Goal: Book appointment/travel/reservation

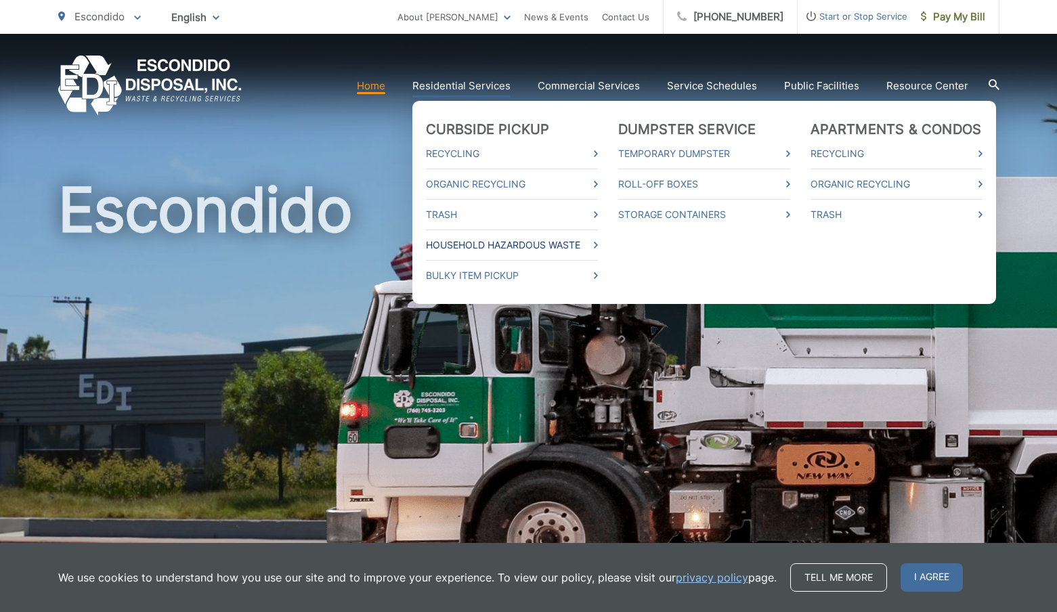
click at [456, 241] on link "Household Hazardous Waste" at bounding box center [512, 245] width 172 height 16
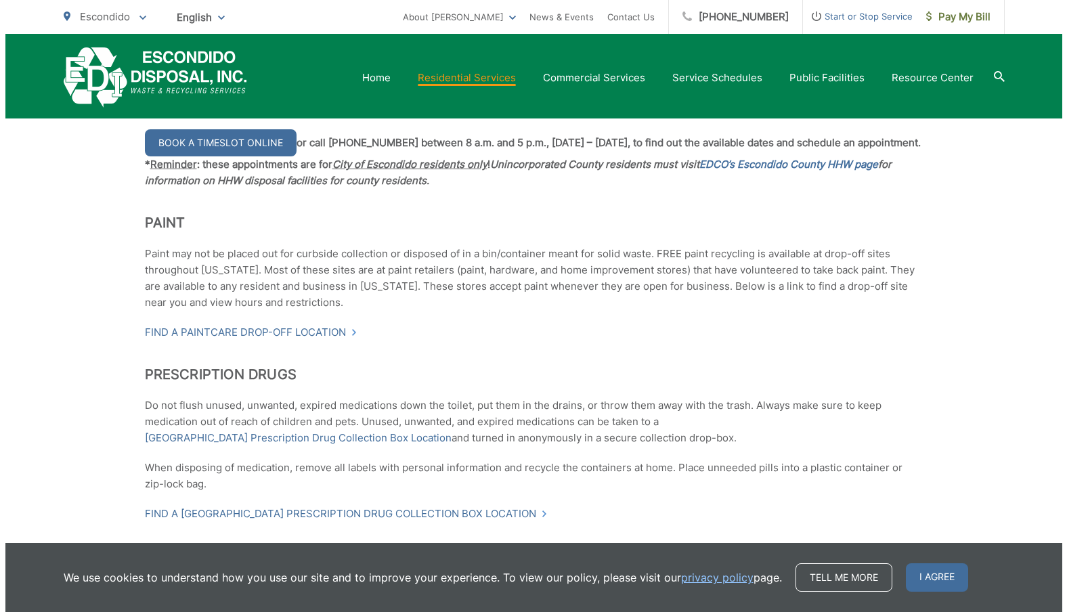
scroll to position [1283, 0]
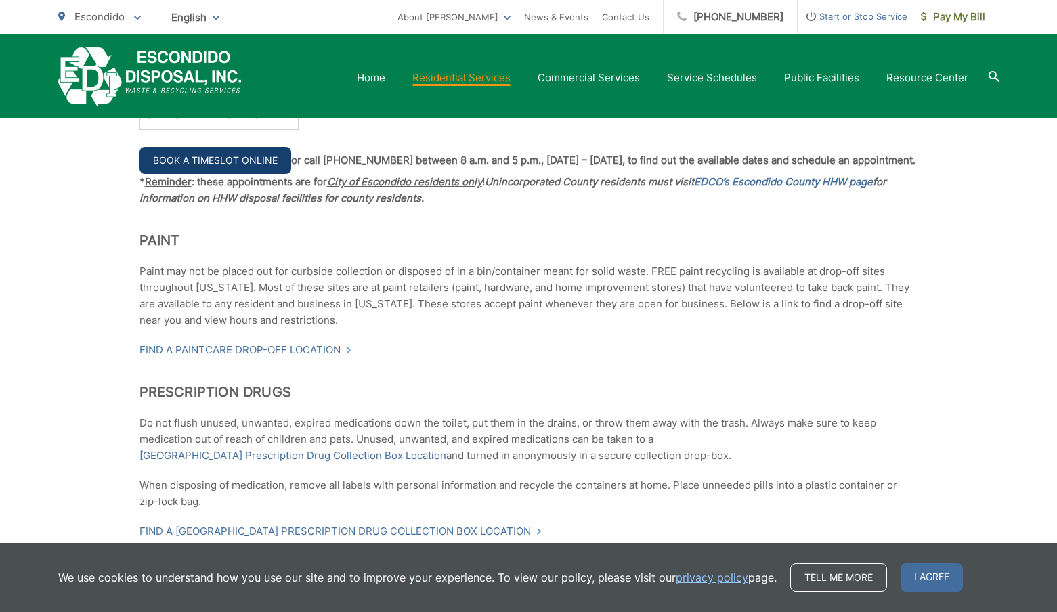
click at [265, 160] on link "Book a Timeslot Online" at bounding box center [215, 160] width 152 height 27
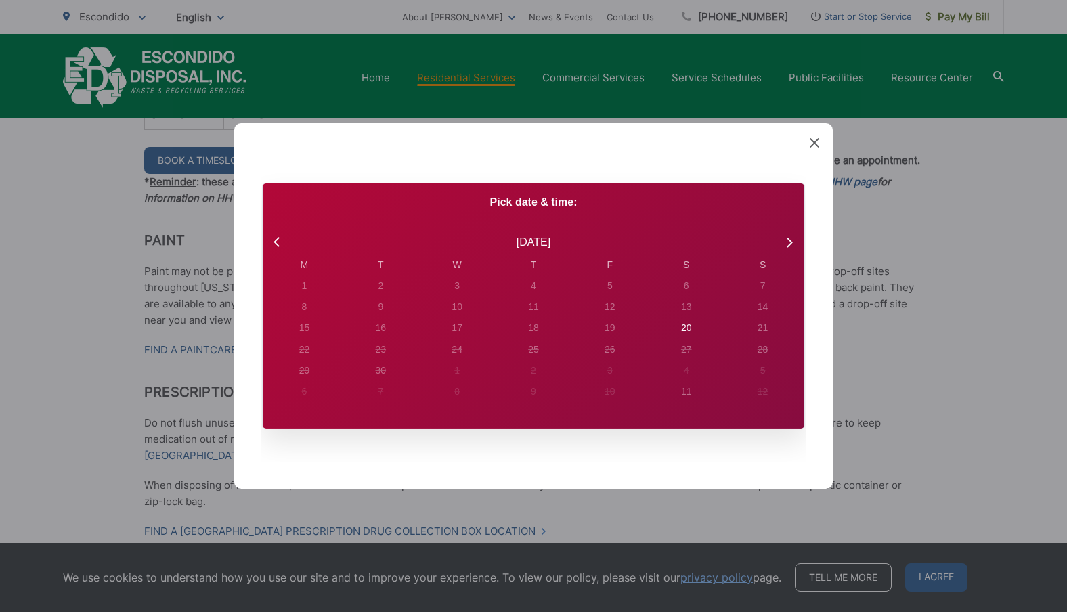
click at [818, 146] on icon at bounding box center [814, 142] width 9 height 9
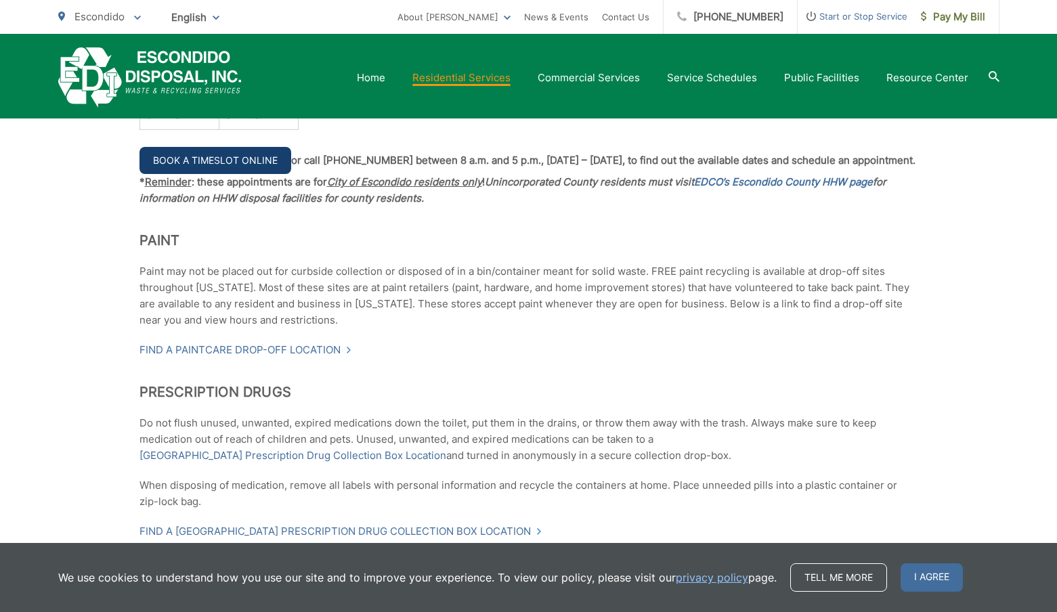
click at [221, 161] on link "Book a Timeslot Online" at bounding box center [215, 160] width 152 height 27
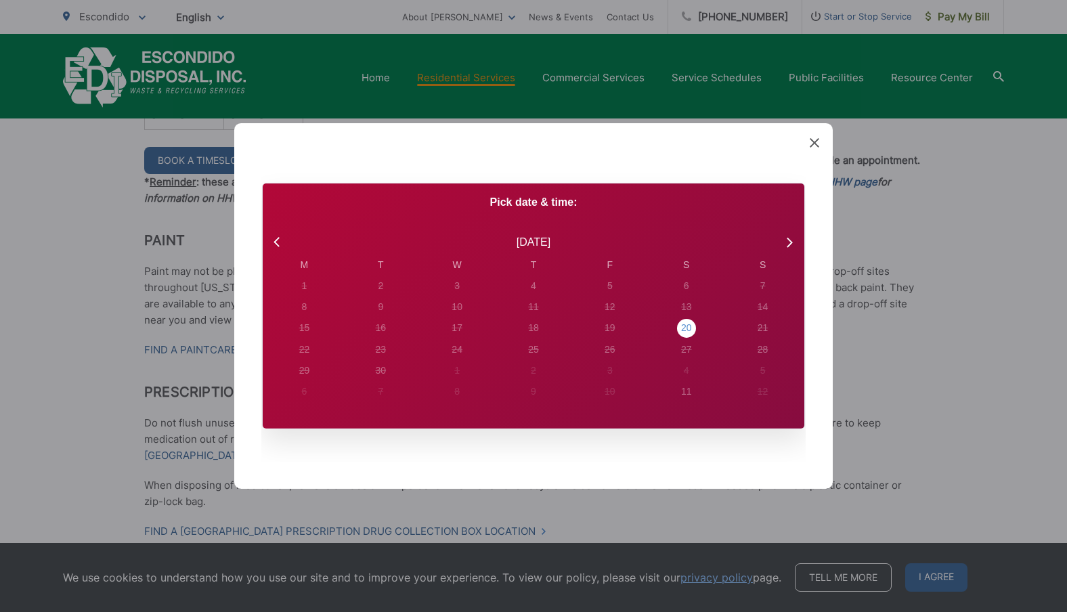
click at [307, 293] on div "20" at bounding box center [304, 286] width 5 height 14
radio input "true"
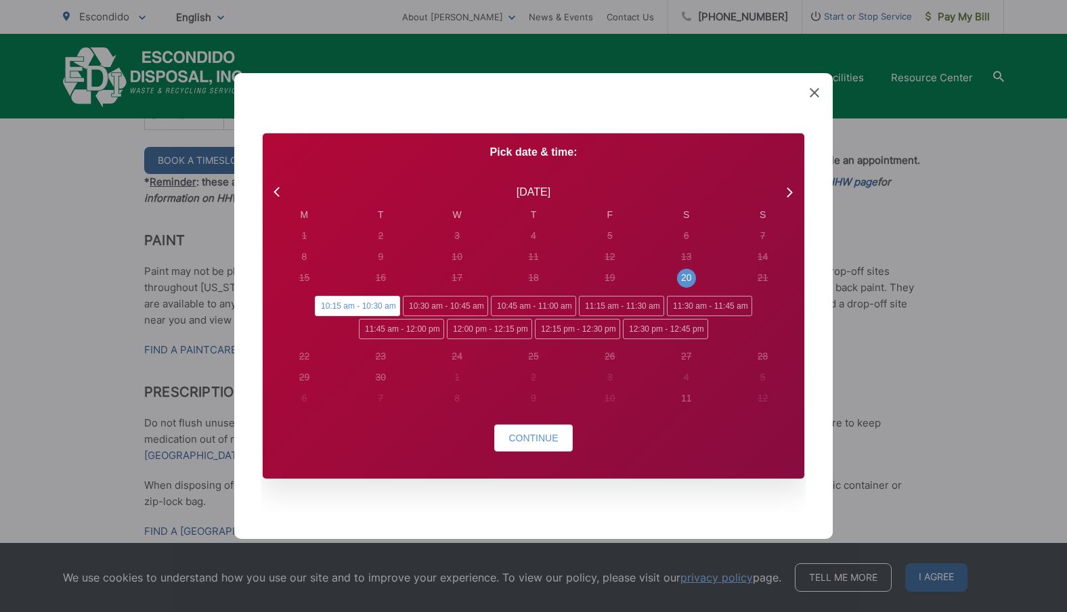
click at [348, 309] on span "10:15 am - 10:30 am" at bounding box center [357, 306] width 85 height 20
click at [324, 305] on input "10:15 am - 10:30 am" at bounding box center [319, 300] width 9 height 9
click at [458, 307] on span "10:30 am - 10:45 am" at bounding box center [445, 306] width 85 height 20
click at [412, 305] on input "10:30 am - 10:45 am" at bounding box center [407, 300] width 9 height 9
radio input "true"
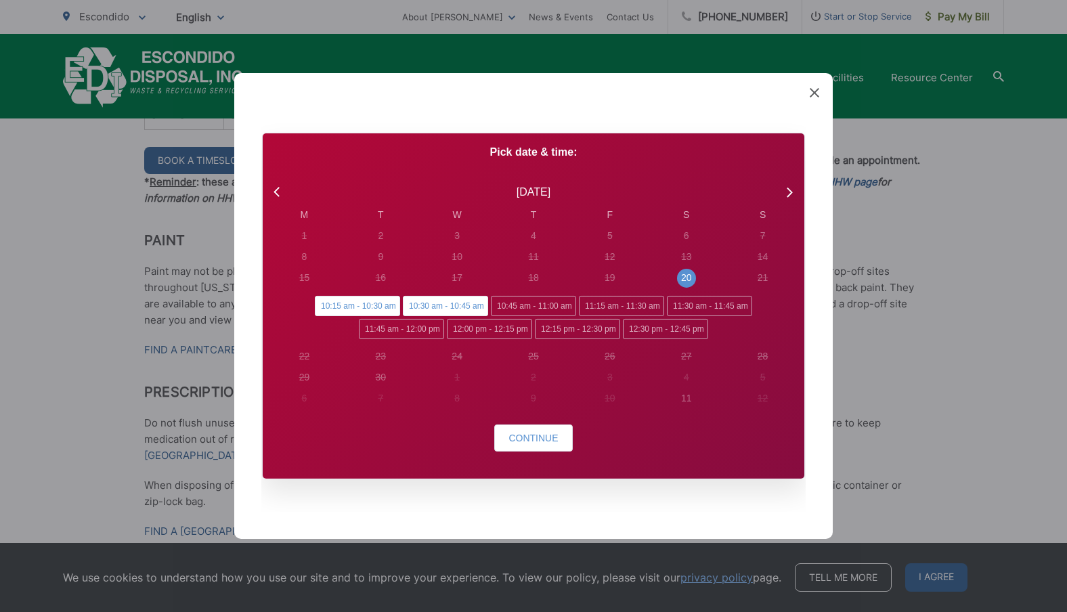
radio input "false"
click at [539, 438] on span "Continue" at bounding box center [532, 438] width 49 height 11
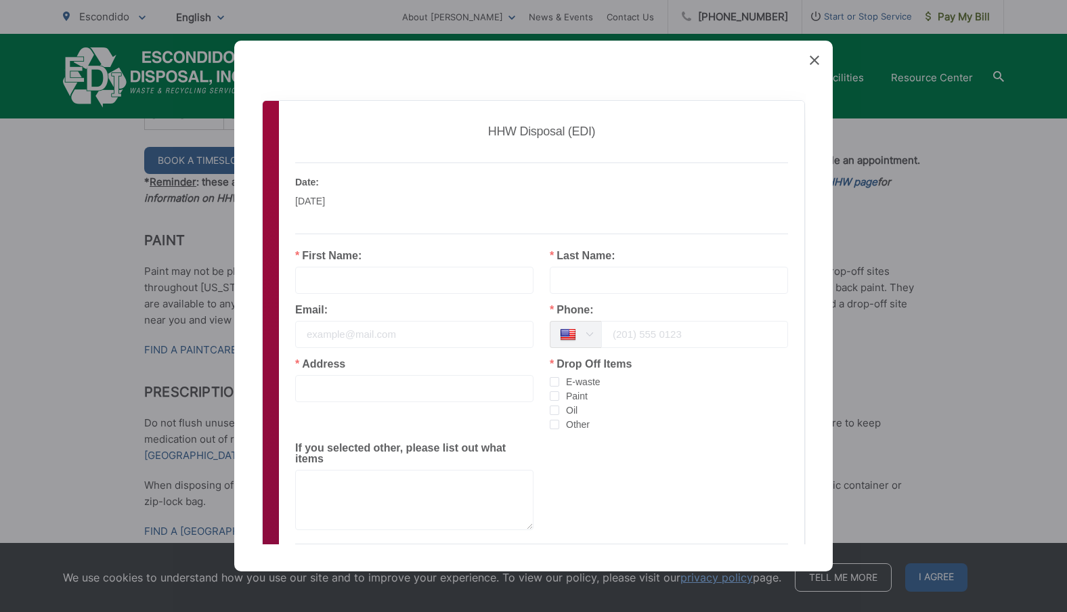
click at [330, 279] on input "text" at bounding box center [414, 280] width 238 height 27
type input "Tanay"
type input "Sengar"
type input "tanaysengar@hotmail.com"
type input "6172901536"
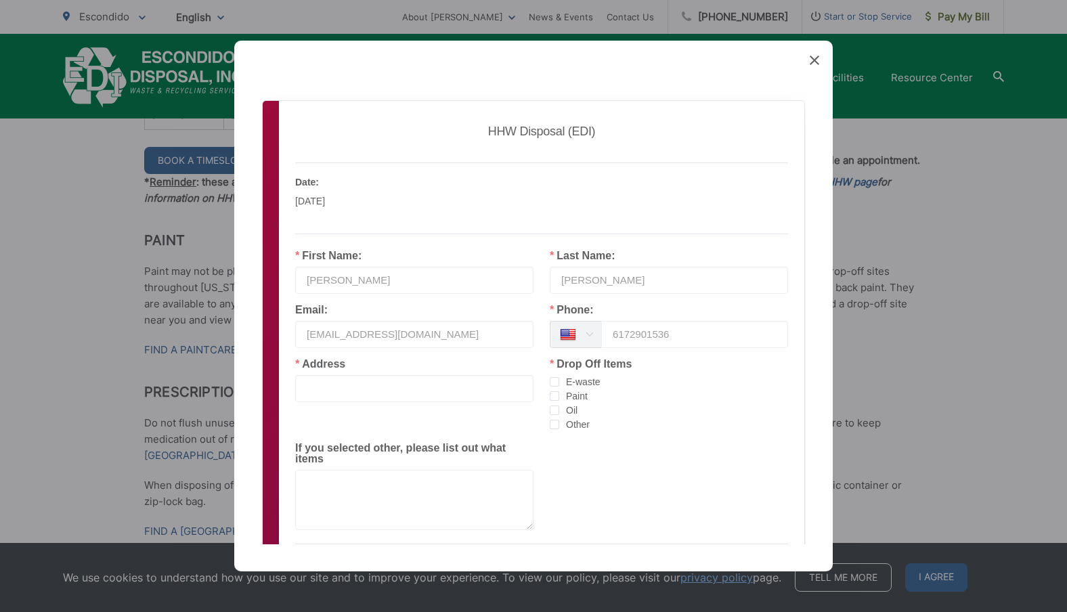
click at [459, 394] on input "text" at bounding box center [414, 388] width 238 height 27
type input "8758 Tillage Lane, San Diego, CA, 92127"
click at [573, 399] on span "Paint" at bounding box center [573, 396] width 28 height 13
click at [559, 391] on input "Paint" at bounding box center [559, 391] width 0 height 0
click at [567, 425] on span "Other" at bounding box center [574, 424] width 30 height 13
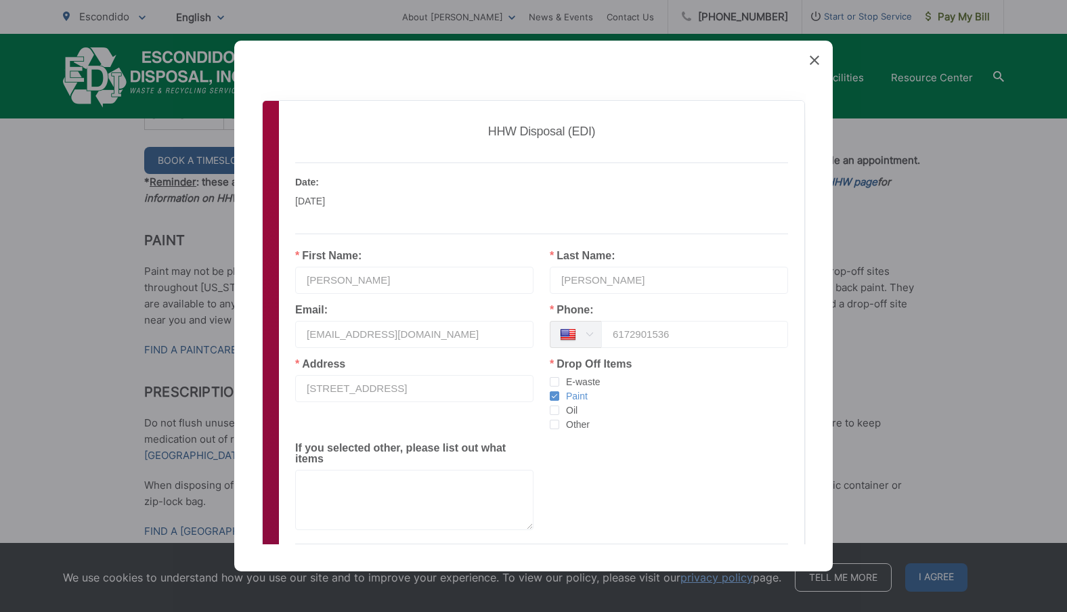
click at [559, 420] on input "Other" at bounding box center [559, 420] width 0 height 0
click at [567, 382] on span "E-waste" at bounding box center [579, 382] width 41 height 13
click at [559, 377] on input "E-waste" at bounding box center [559, 377] width 0 height 0
click at [376, 492] on textarea at bounding box center [414, 500] width 238 height 60
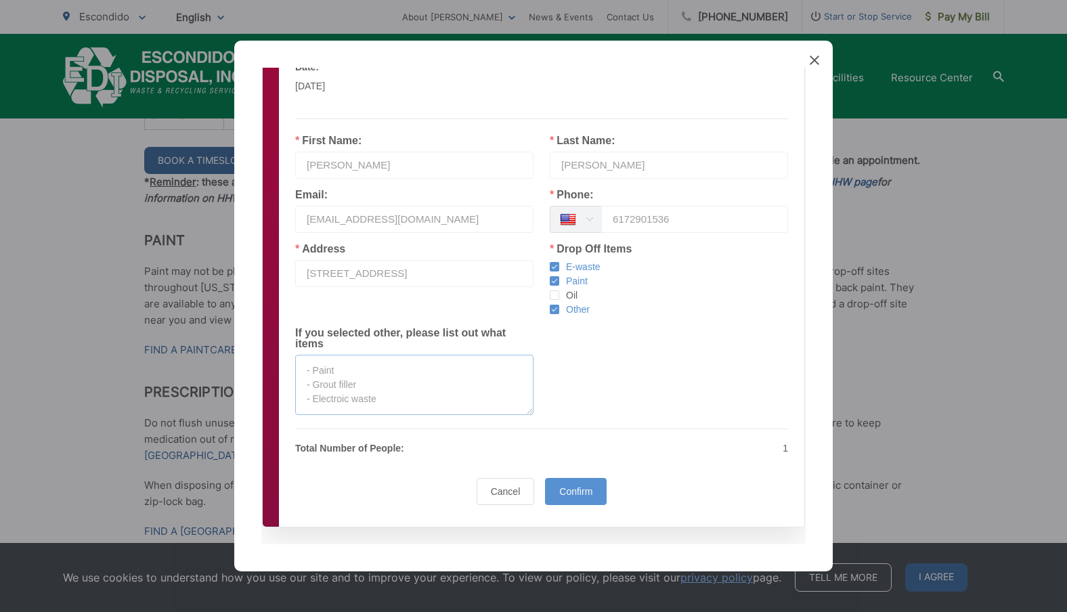
scroll to position [122, 0]
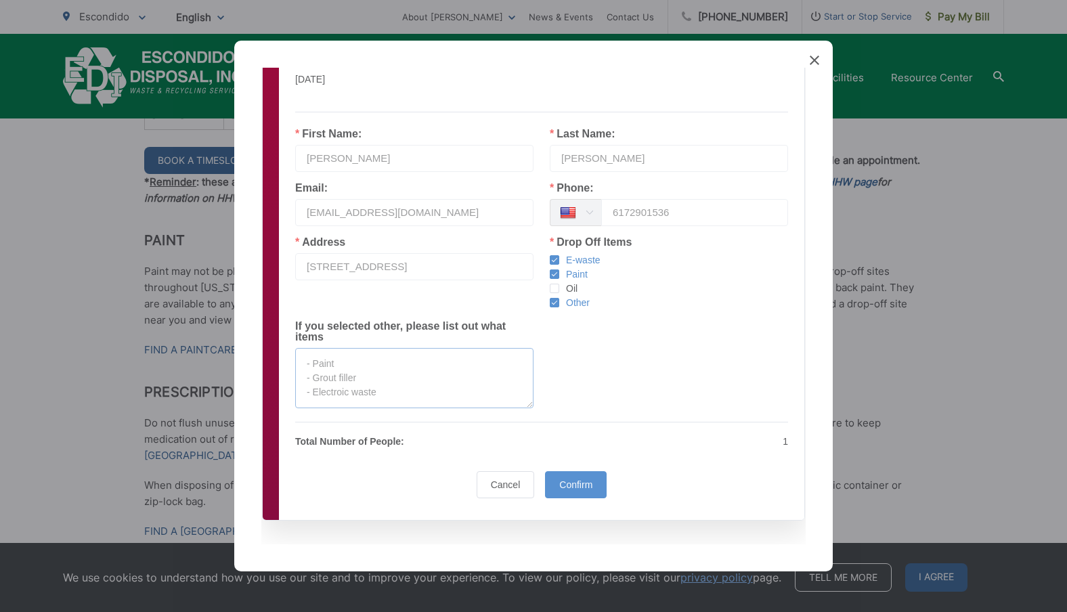
type textarea "- Paint - Grout filler - Electroic waste"
click at [436, 434] on p "Total Number of People:" at bounding box center [414, 441] width 238 height 16
click at [381, 433] on p "Total Number of People:" at bounding box center [414, 441] width 238 height 16
click at [582, 479] on span "Confirm" at bounding box center [575, 484] width 33 height 11
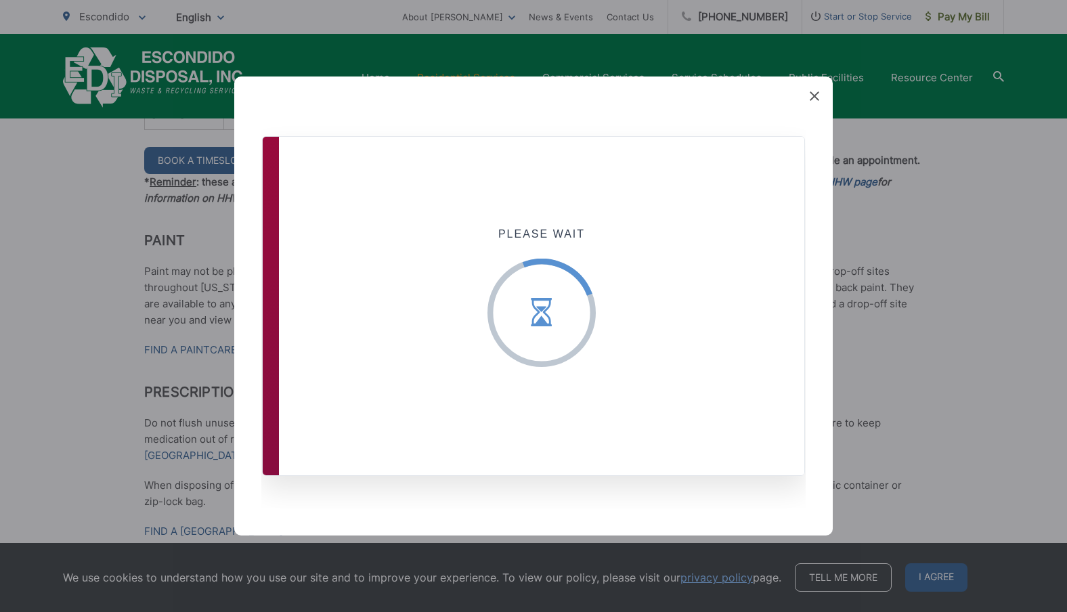
scroll to position [0, 0]
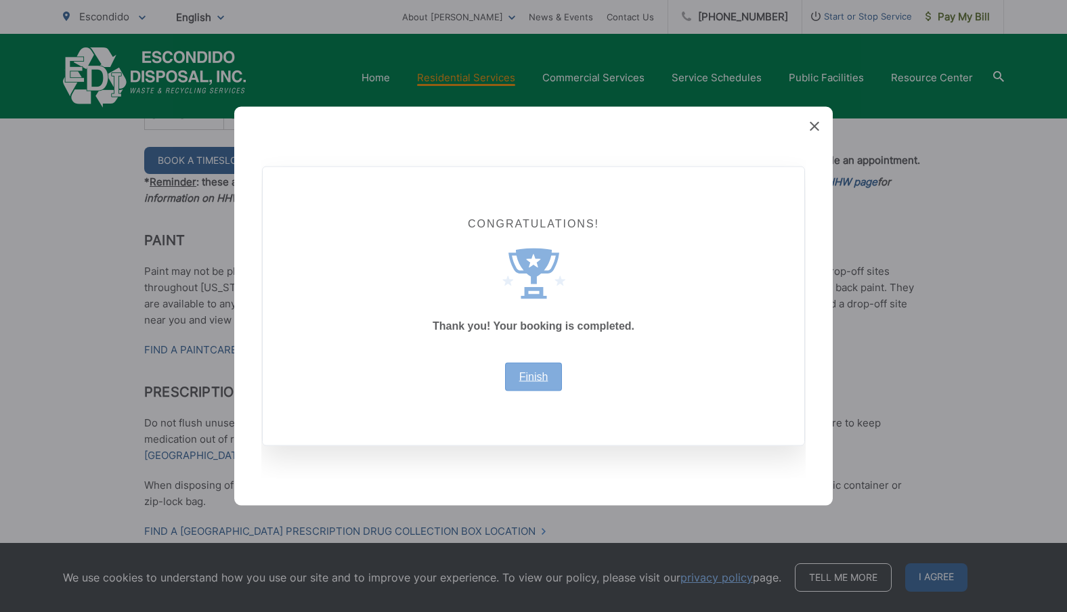
click at [525, 374] on link "Finish" at bounding box center [533, 377] width 29 height 11
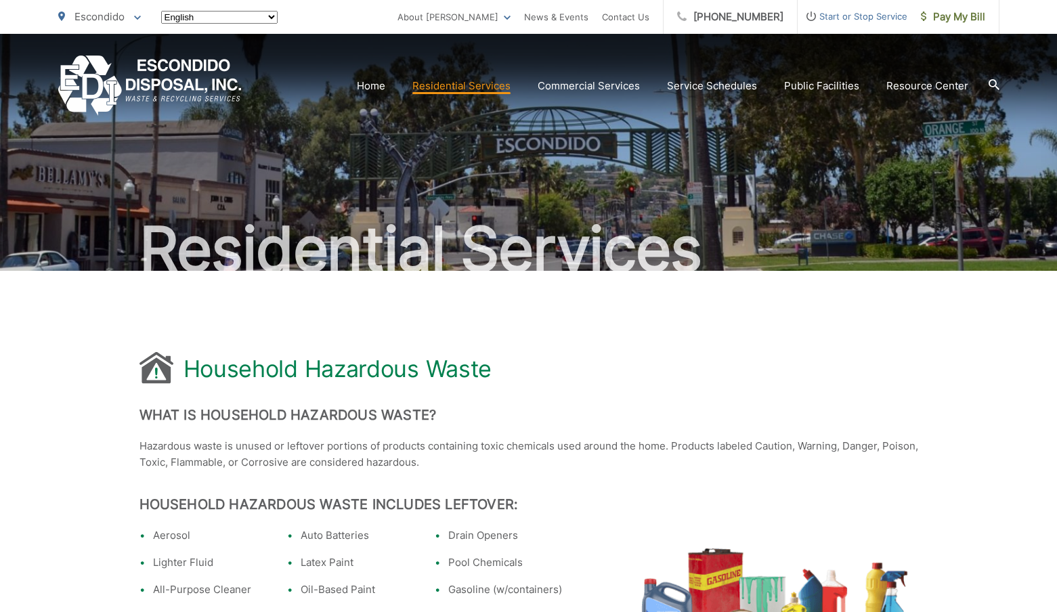
scroll to position [1281, 0]
